Goal: Information Seeking & Learning: Understand process/instructions

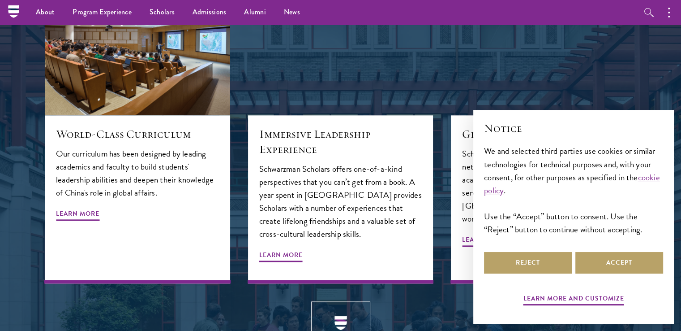
scroll to position [977, 0]
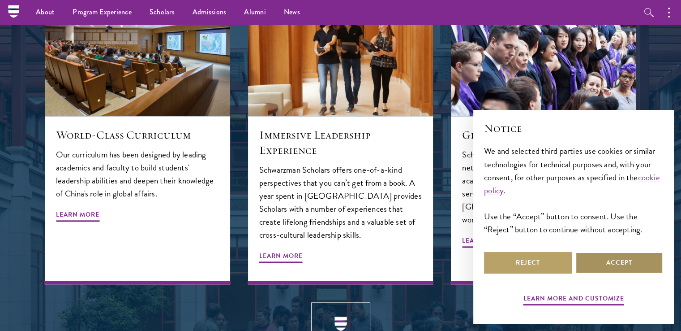
click at [629, 266] on button "Accept" at bounding box center [620, 263] width 88 height 22
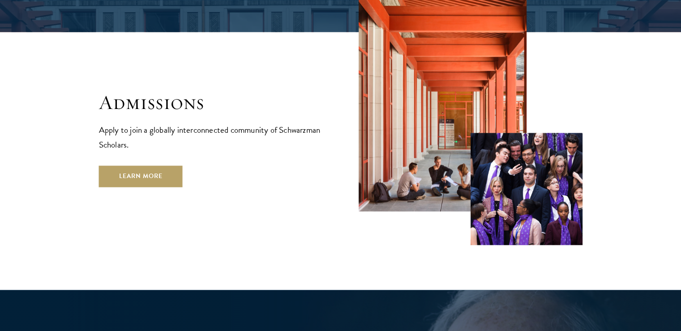
scroll to position [1464, 0]
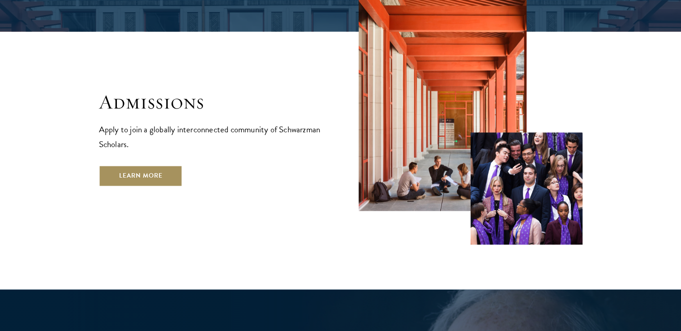
click at [116, 165] on link "Learn More" at bounding box center [141, 176] width 84 height 22
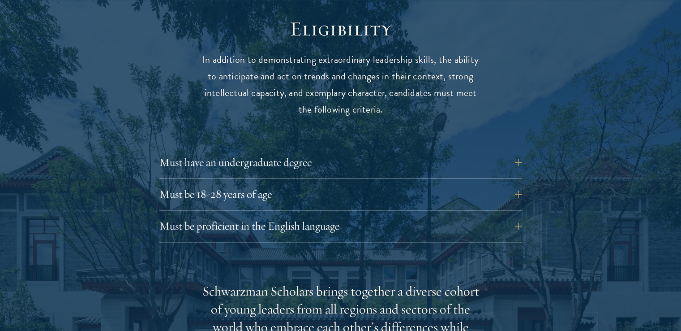
scroll to position [1180, 0]
click at [516, 215] on button "Must be proficient in the English language" at bounding box center [347, 226] width 363 height 22
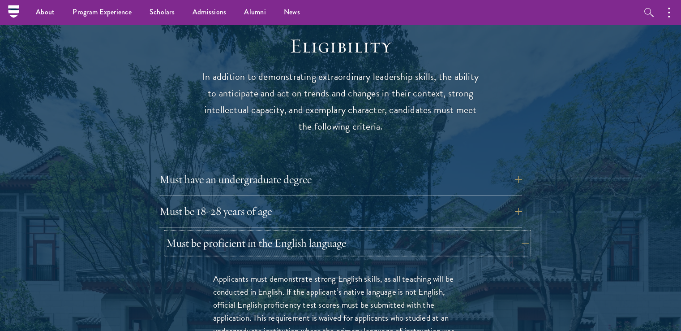
scroll to position [1162, 0]
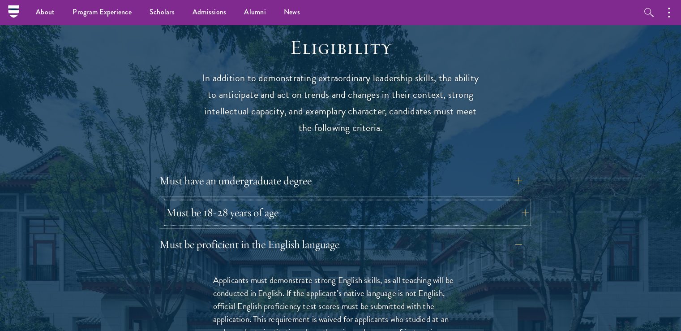
click at [521, 202] on button "Must be 18-28 years of age" at bounding box center [347, 213] width 363 height 22
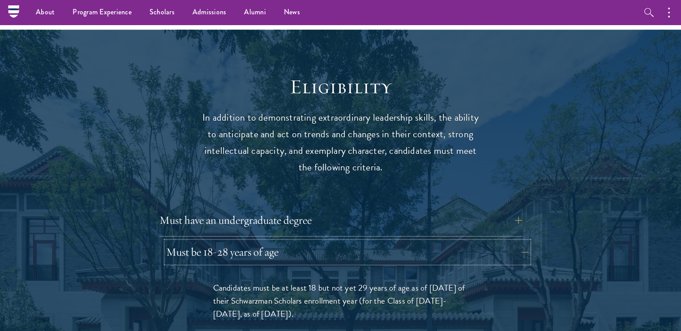
scroll to position [1118, 0]
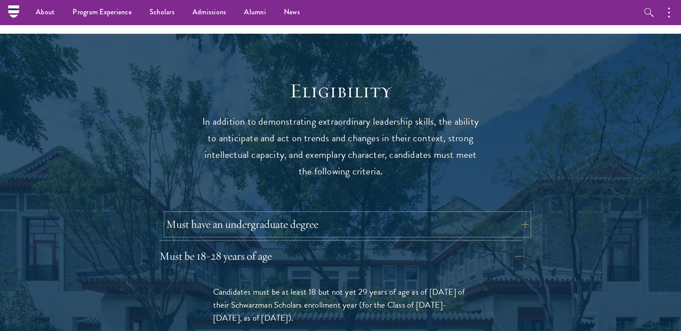
click at [517, 213] on button "Must have an undergraduate degree" at bounding box center [347, 224] width 363 height 22
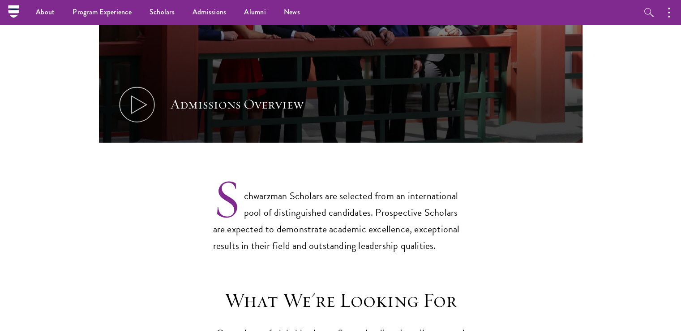
scroll to position [591, 0]
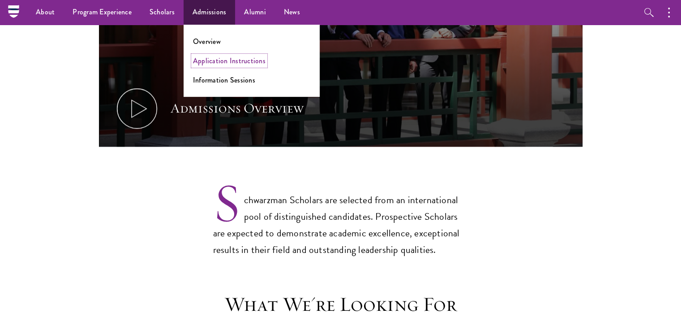
click at [214, 59] on link "Application Instructions" at bounding box center [229, 61] width 73 height 10
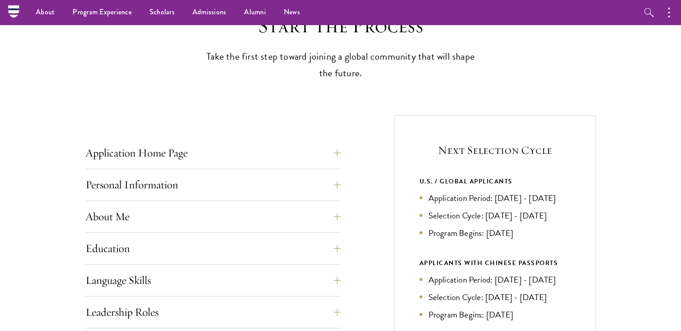
scroll to position [248, 0]
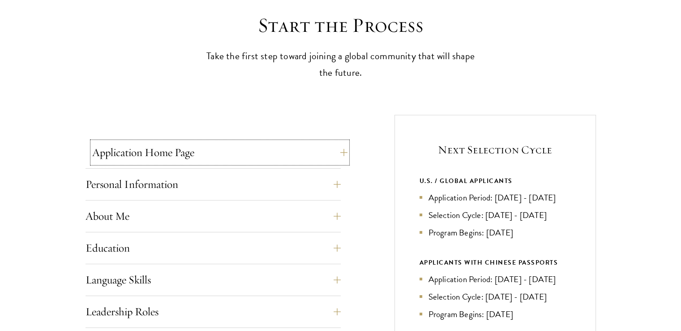
click at [334, 155] on button "Application Home Page" at bounding box center [219, 153] width 255 height 22
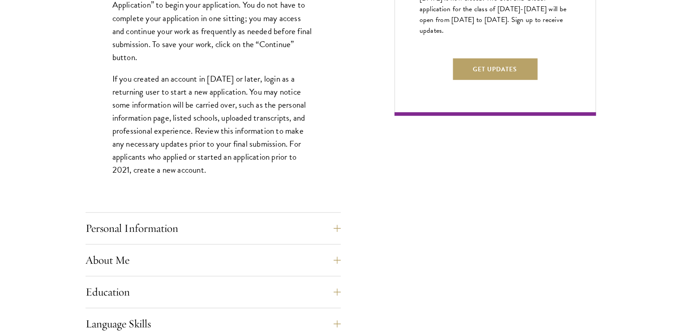
scroll to position [606, 0]
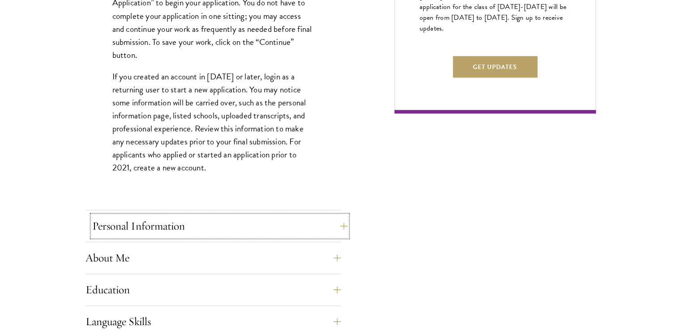
click at [337, 225] on button "Personal Information" at bounding box center [219, 226] width 255 height 22
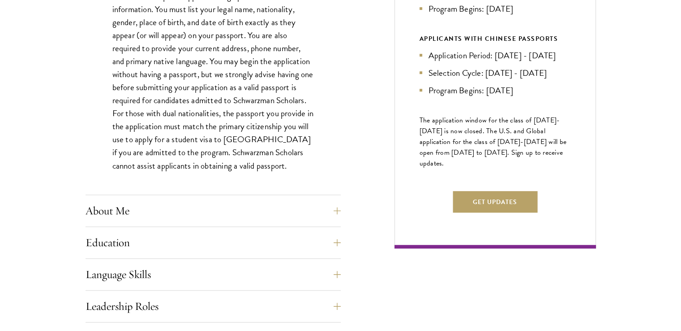
scroll to position [473, 0]
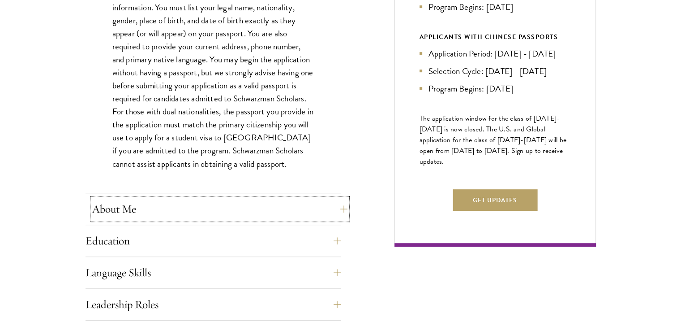
click at [336, 209] on button "About Me" at bounding box center [219, 209] width 255 height 22
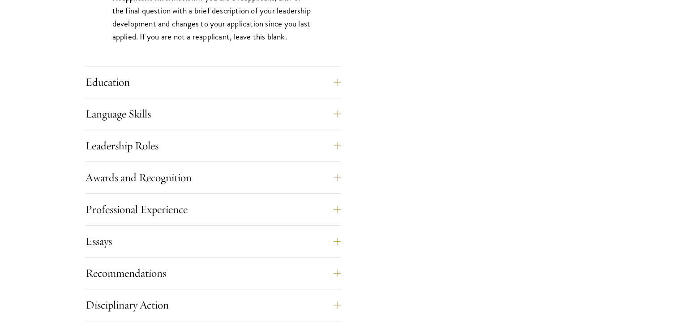
scroll to position [849, 0]
